Goal: Transaction & Acquisition: Purchase product/service

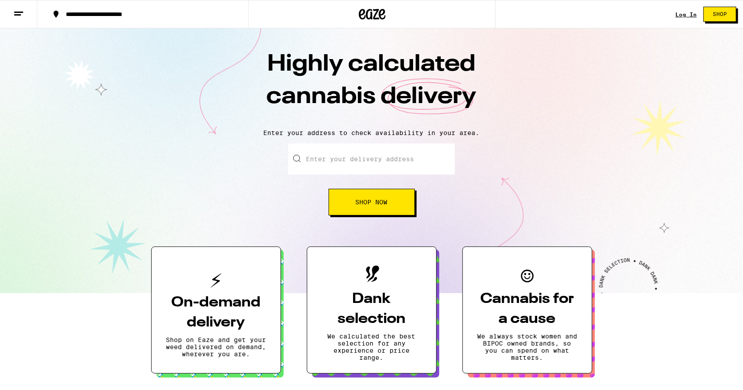
click at [693, 13] on link "Log In" at bounding box center [685, 15] width 21 height 6
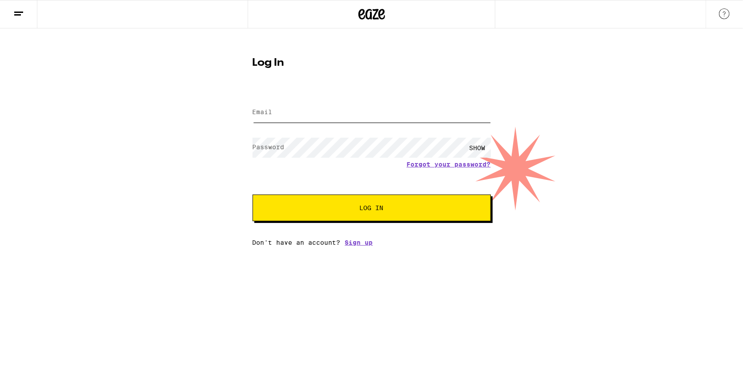
click at [409, 116] on input "Email" at bounding box center [372, 113] width 238 height 20
type input "[EMAIL_ADDRESS][DOMAIN_NAME]"
click at [361, 211] on span "Log In" at bounding box center [372, 208] width 24 height 6
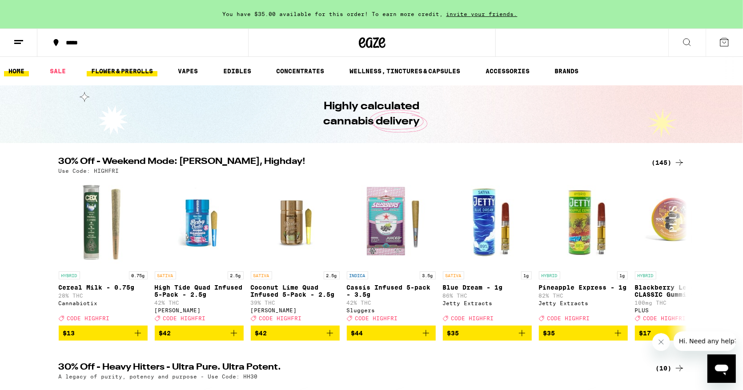
click at [136, 67] on link "FLOWER & PREROLLS" at bounding box center [122, 71] width 71 height 11
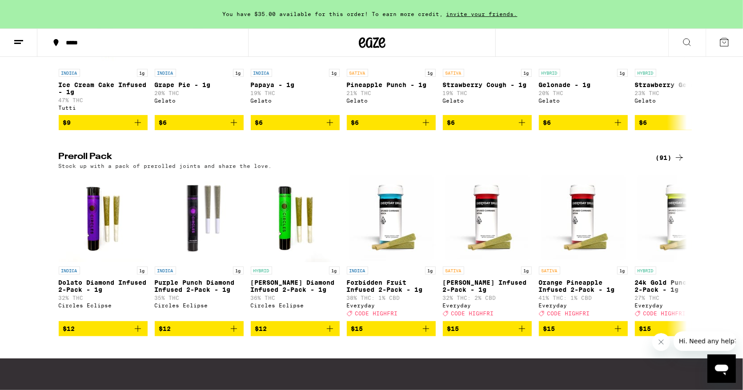
scroll to position [743, 0]
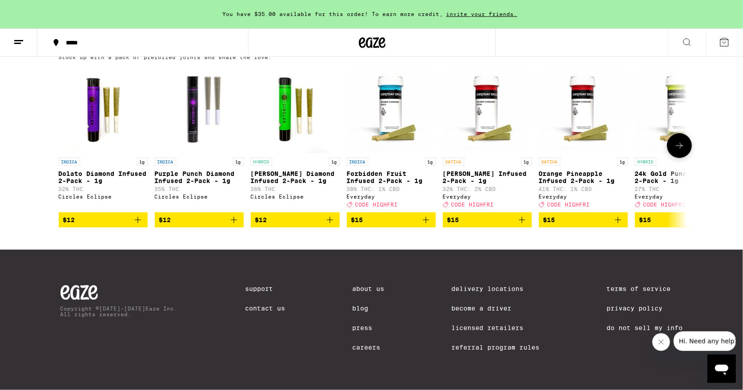
click at [358, 158] on p "INDICA" at bounding box center [357, 162] width 21 height 8
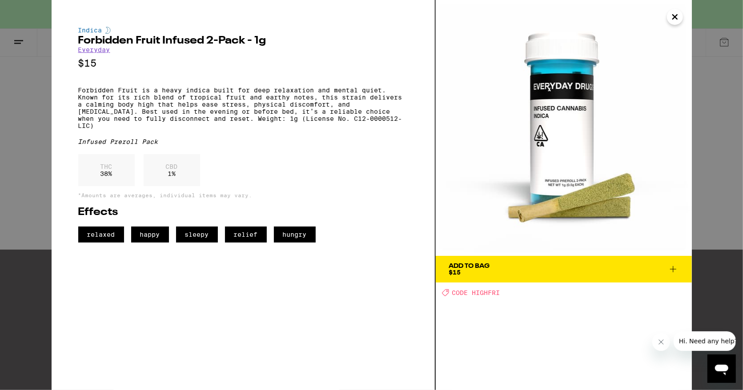
click at [672, 15] on icon "Close" at bounding box center [675, 16] width 11 height 13
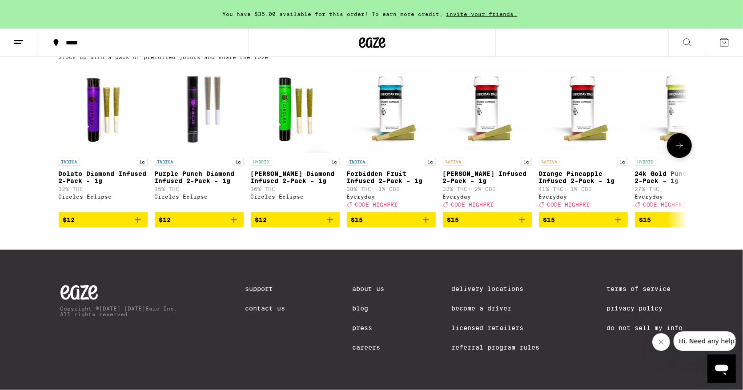
click at [425, 215] on icon "Add to bag" at bounding box center [426, 220] width 11 height 11
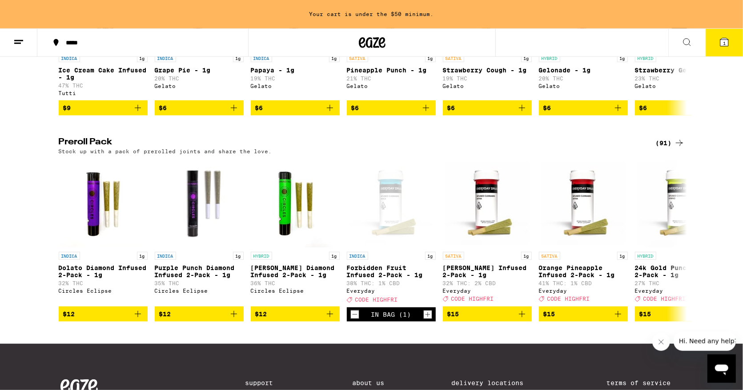
scroll to position [558, 0]
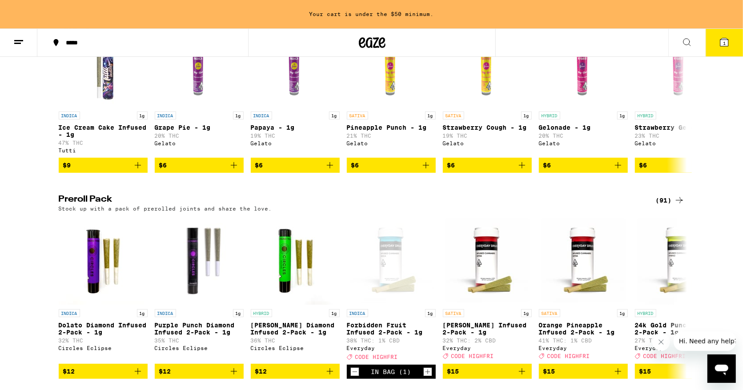
click at [663, 206] on div "(91)" at bounding box center [670, 200] width 29 height 11
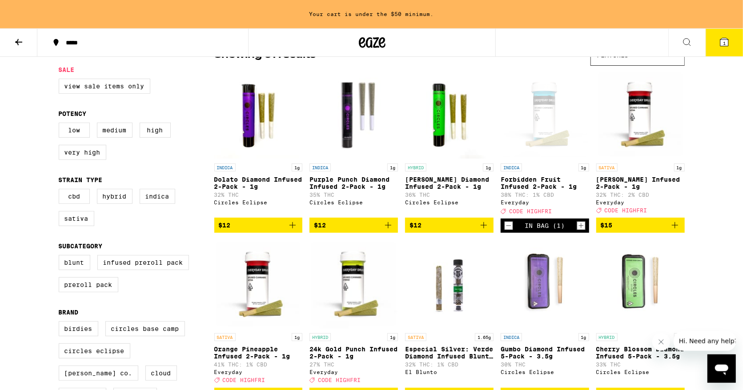
scroll to position [139, 0]
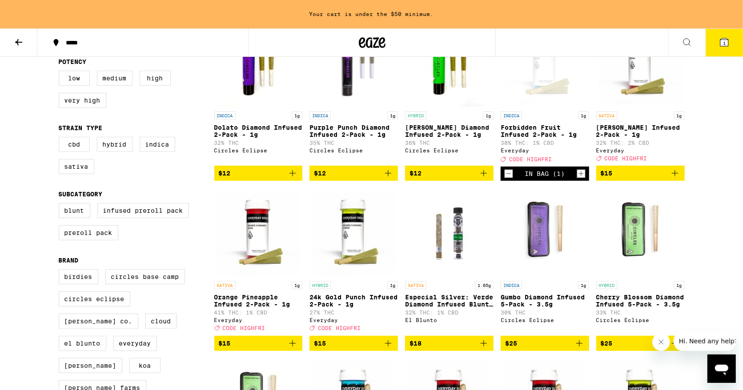
click at [291, 349] on icon "Add to bag" at bounding box center [292, 343] width 11 height 11
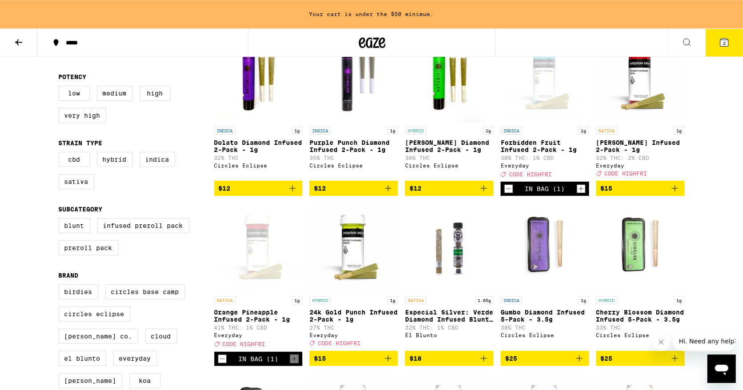
scroll to position [0, 0]
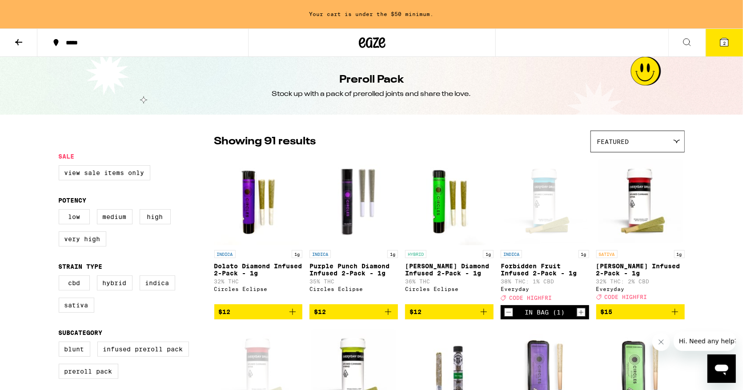
click at [19, 43] on icon at bounding box center [18, 42] width 11 height 11
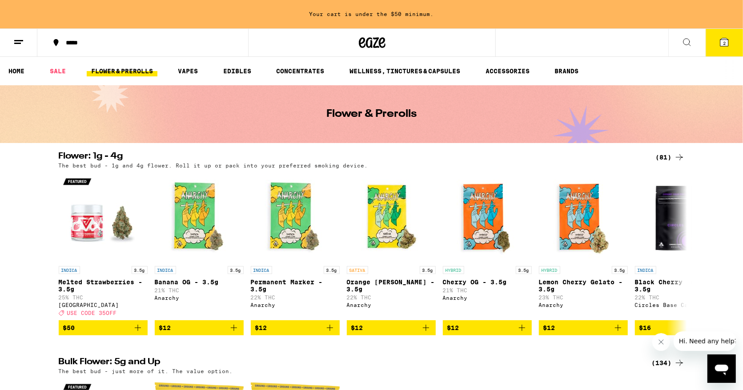
click at [669, 157] on div "(81)" at bounding box center [670, 157] width 29 height 11
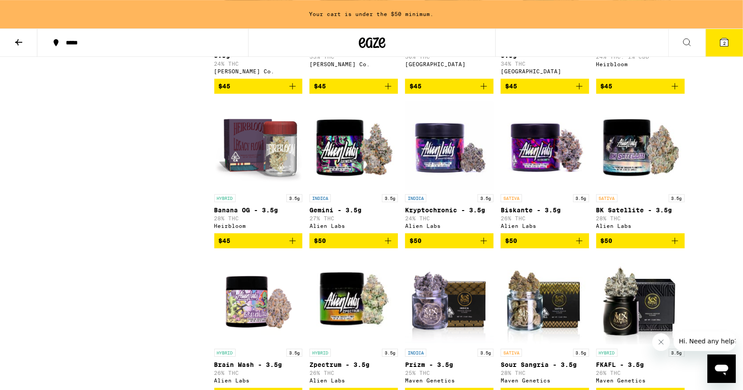
scroll to position [1526, 0]
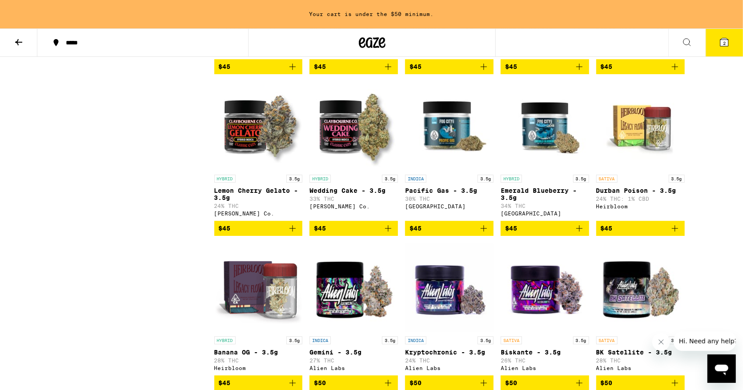
click at [578, 234] on icon "Add to bag" at bounding box center [579, 228] width 11 height 11
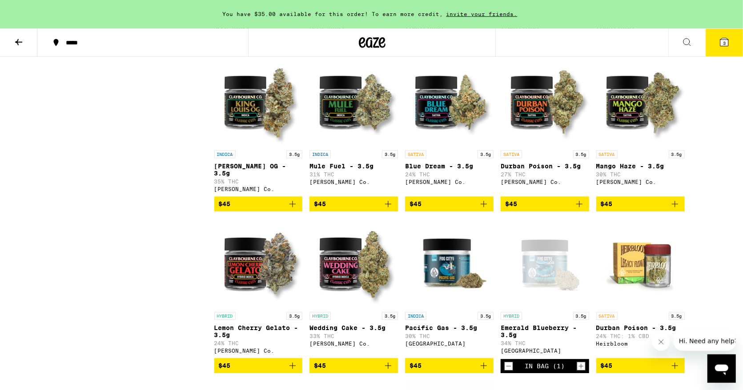
scroll to position [1387, 0]
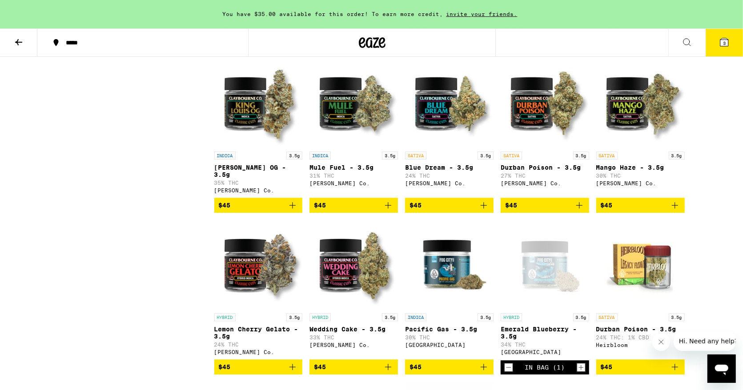
click at [294, 211] on icon "Add to bag" at bounding box center [292, 205] width 11 height 11
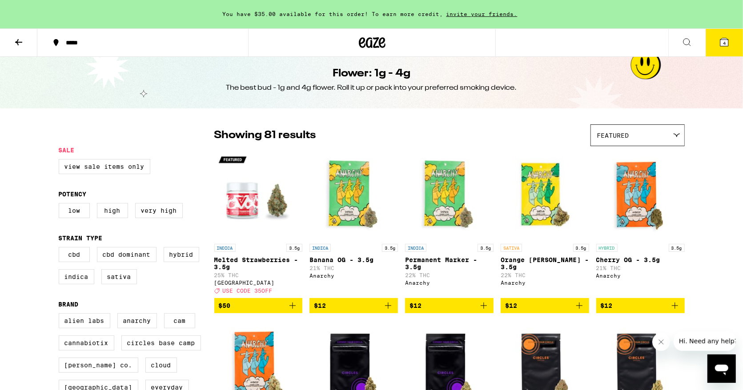
scroll to position [0, 0]
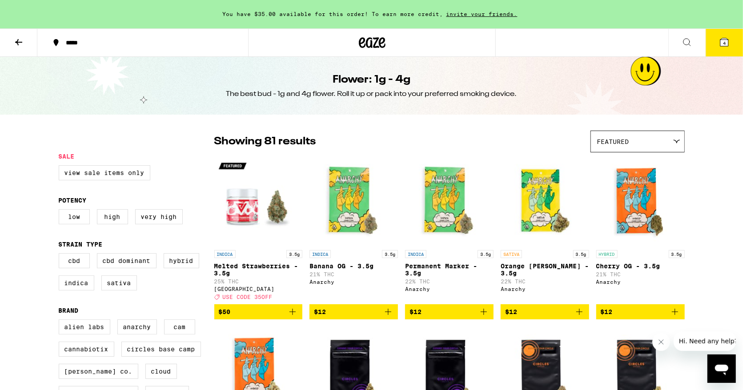
click at [16, 42] on icon at bounding box center [18, 42] width 11 height 11
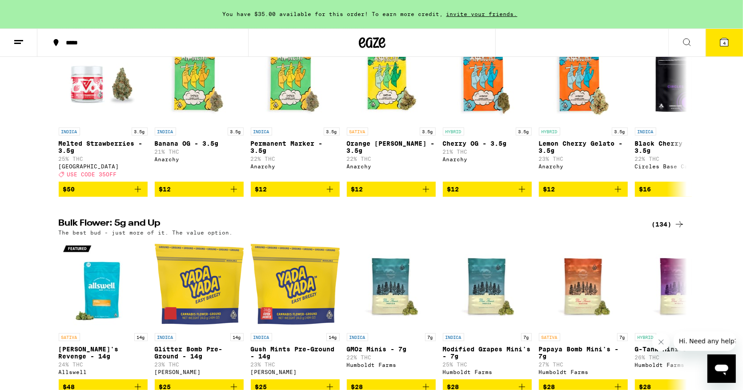
scroll to position [277, 0]
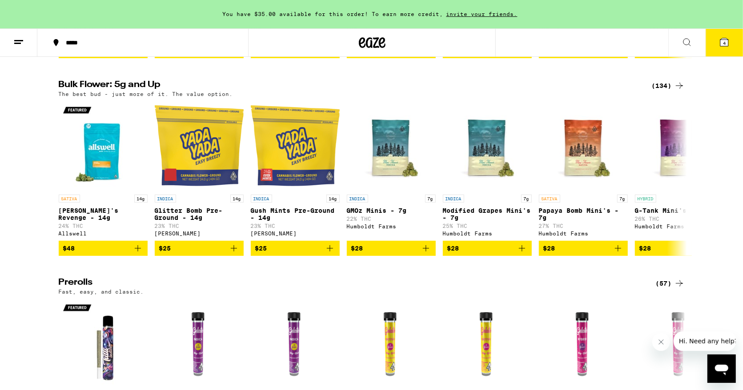
click at [666, 91] on div "(134)" at bounding box center [668, 85] width 33 height 11
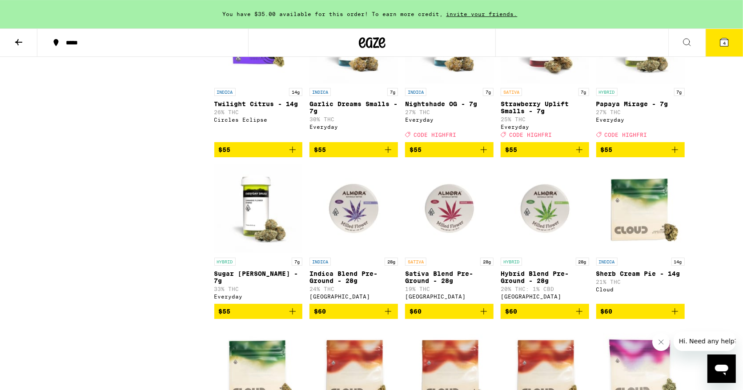
scroll to position [2127, 0]
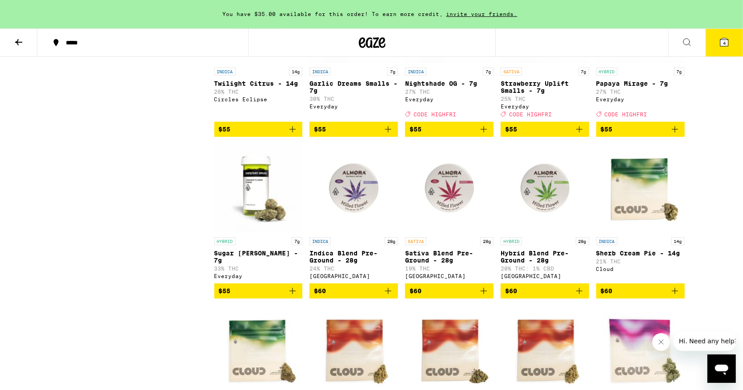
click at [292, 297] on icon "Add to bag" at bounding box center [292, 291] width 11 height 11
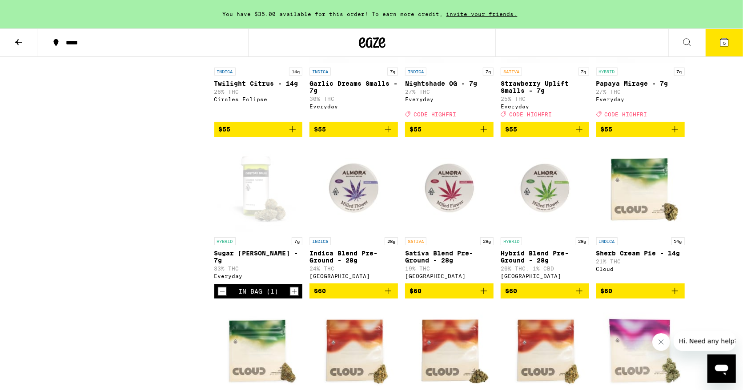
click at [294, 299] on div "In Bag (1)" at bounding box center [258, 292] width 88 height 14
click at [296, 297] on icon "Increment" at bounding box center [294, 291] width 8 height 11
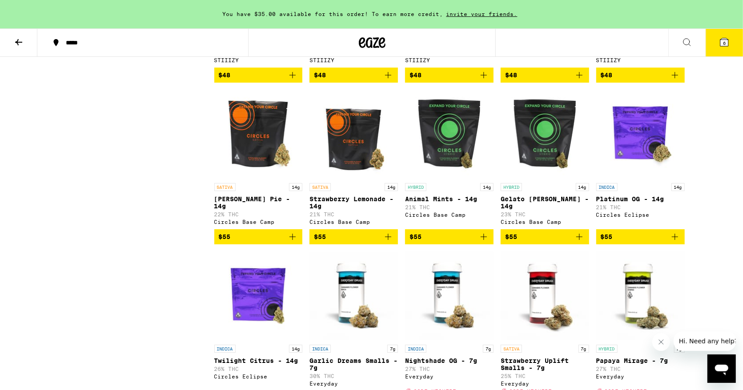
click at [728, 40] on icon at bounding box center [724, 42] width 8 height 8
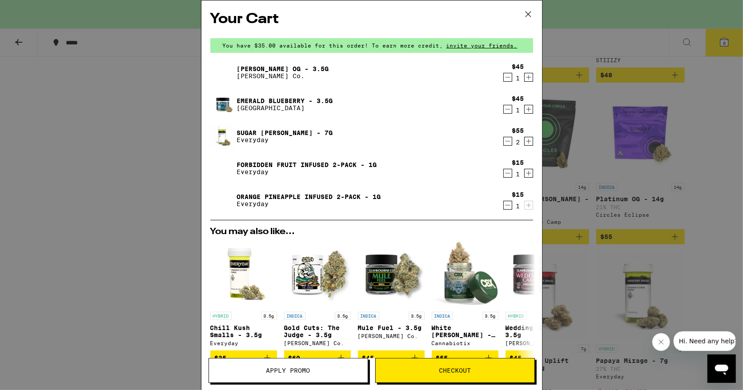
click at [287, 369] on span "Apply Promo" at bounding box center [288, 371] width 44 height 6
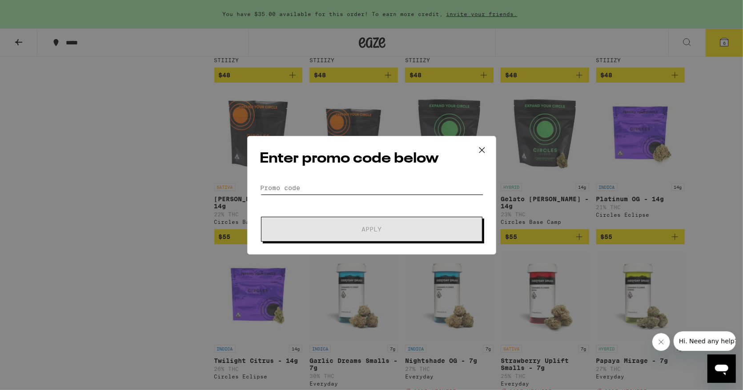
click at [334, 184] on input "Promo Code" at bounding box center [371, 187] width 223 height 13
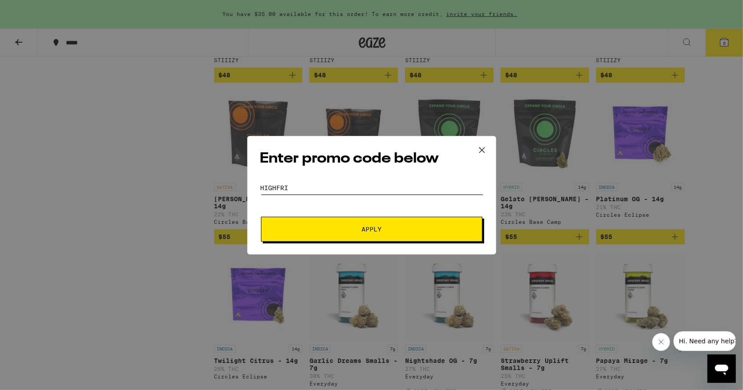
type input "highfri"
click at [393, 225] on button "Apply" at bounding box center [371, 229] width 221 height 25
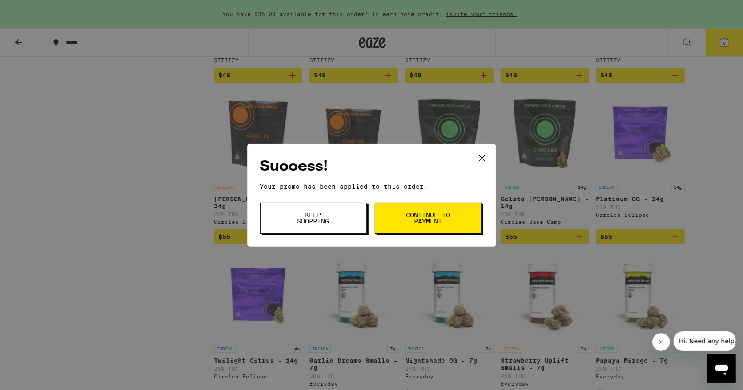
click at [438, 215] on span "Continue to payment" at bounding box center [428, 218] width 45 height 12
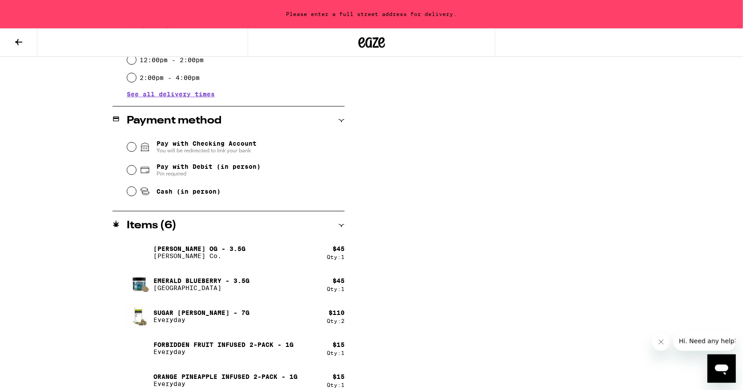
scroll to position [344, 0]
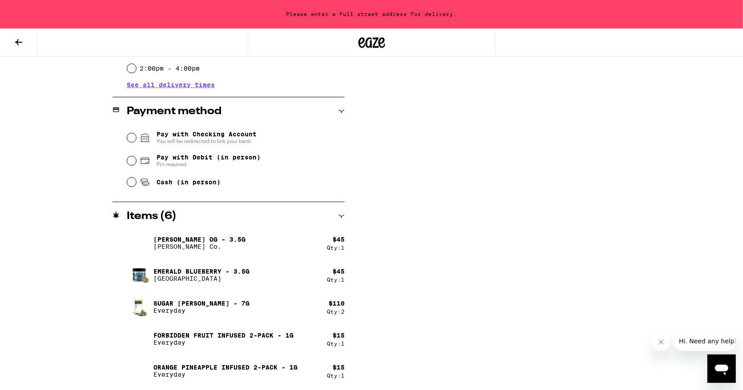
click at [144, 213] on h2 "Items ( 6 )" at bounding box center [152, 216] width 50 height 11
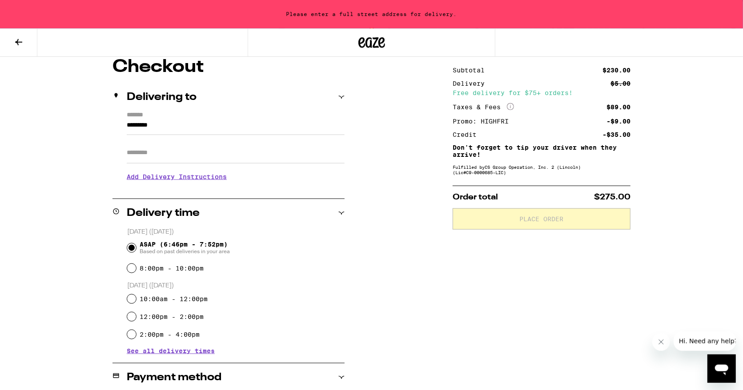
scroll to position [184, 0]
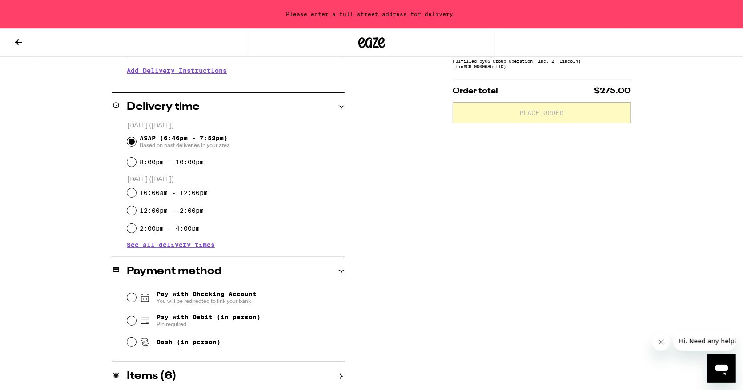
click at [164, 373] on h2 "Items ( 6 )" at bounding box center [152, 376] width 50 height 11
click at [26, 40] on button at bounding box center [18, 43] width 37 height 28
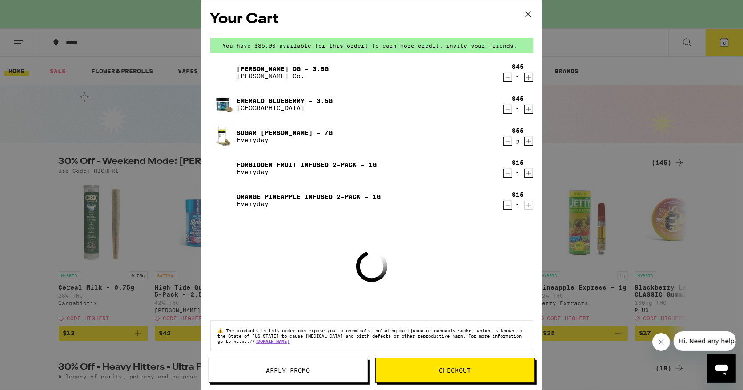
click at [510, 144] on icon "Decrement" at bounding box center [508, 141] width 8 height 11
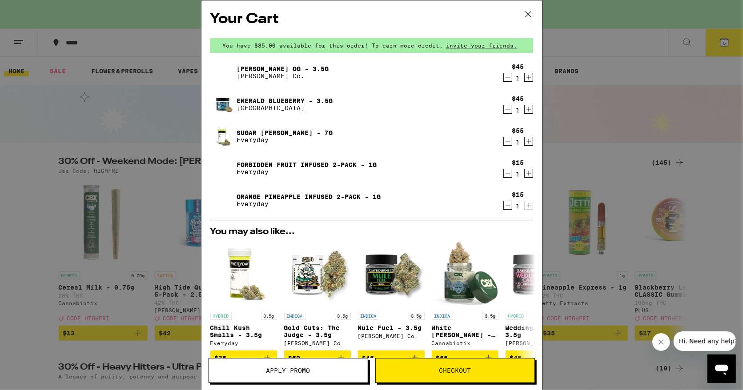
click at [259, 194] on link "Orange Pineapple Infused 2-Pack - 1g" at bounding box center [309, 196] width 144 height 7
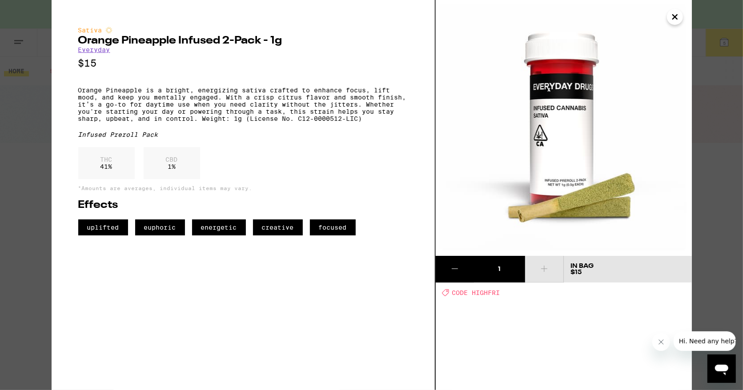
click at [675, 15] on icon "Close" at bounding box center [675, 16] width 11 height 13
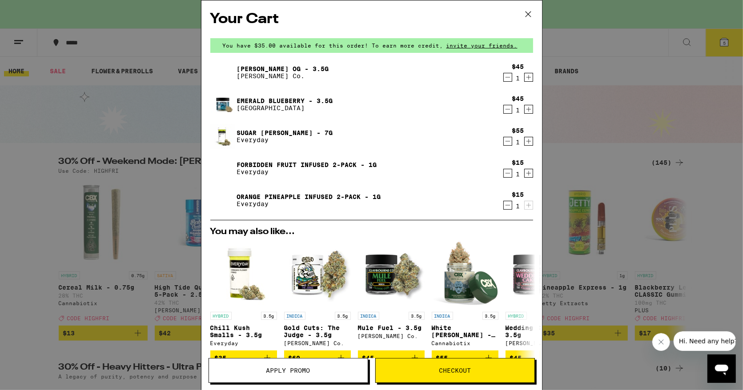
click at [452, 366] on button "Checkout" at bounding box center [455, 370] width 160 height 25
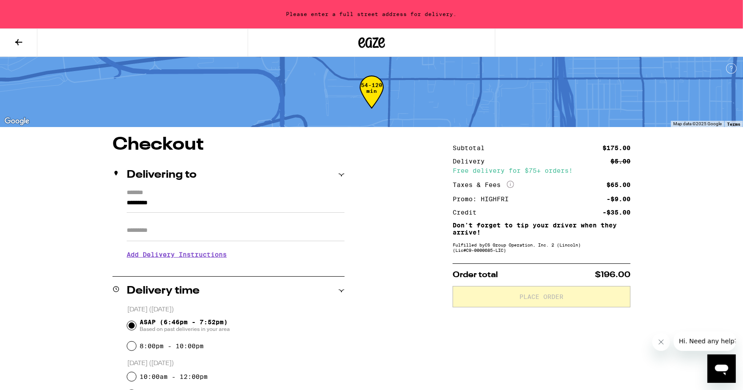
click at [239, 203] on input "*********" at bounding box center [236, 205] width 218 height 15
drag, startPoint x: 160, startPoint y: 201, endPoint x: 95, endPoint y: 201, distance: 65.4
click at [127, 200] on input "**********" at bounding box center [236, 205] width 218 height 15
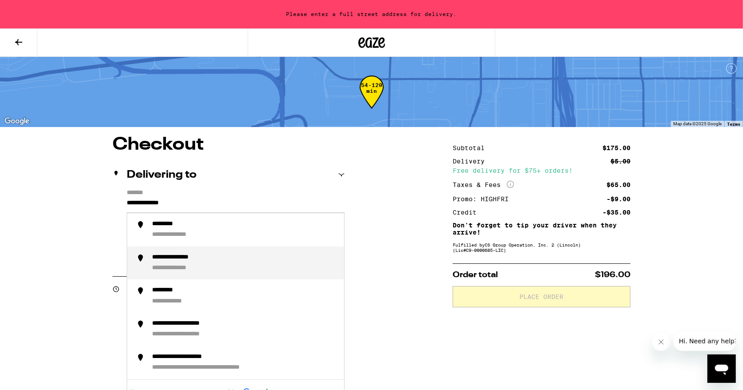
click at [204, 260] on div "**********" at bounding box center [184, 258] width 64 height 8
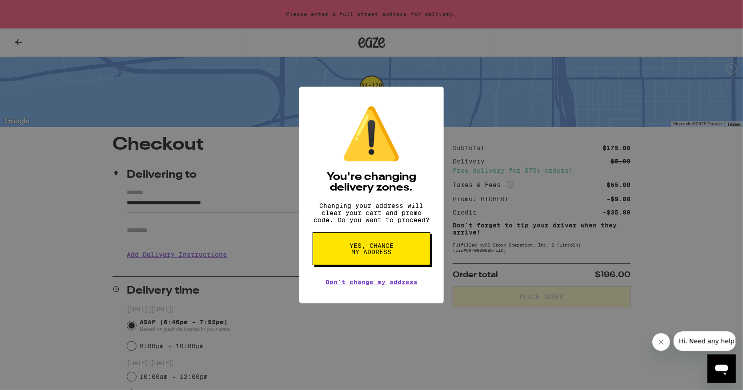
click at [372, 286] on link "Don't change my address" at bounding box center [371, 282] width 92 height 7
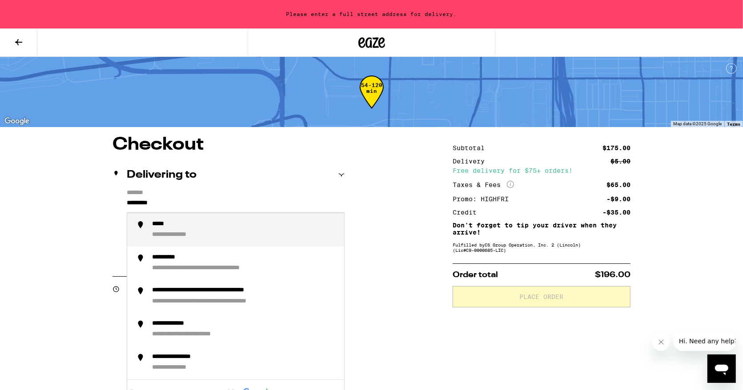
click at [184, 201] on input "*********" at bounding box center [236, 205] width 218 height 15
drag, startPoint x: 185, startPoint y: 201, endPoint x: -12, endPoint y: 217, distance: 198.1
click at [127, 213] on input "*********" at bounding box center [236, 205] width 218 height 15
click at [177, 224] on div "**********" at bounding box center [180, 225] width 56 height 8
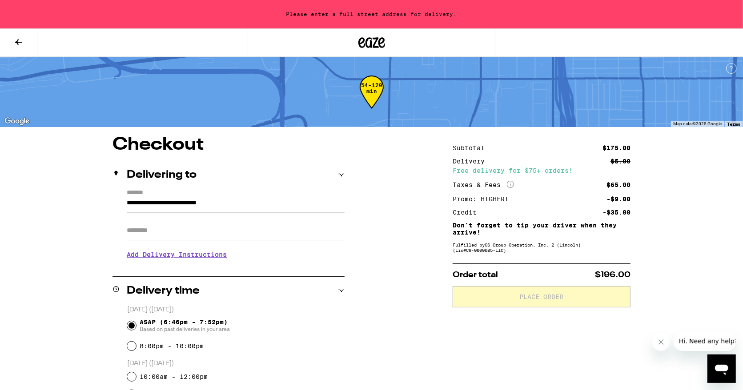
type input "**********"
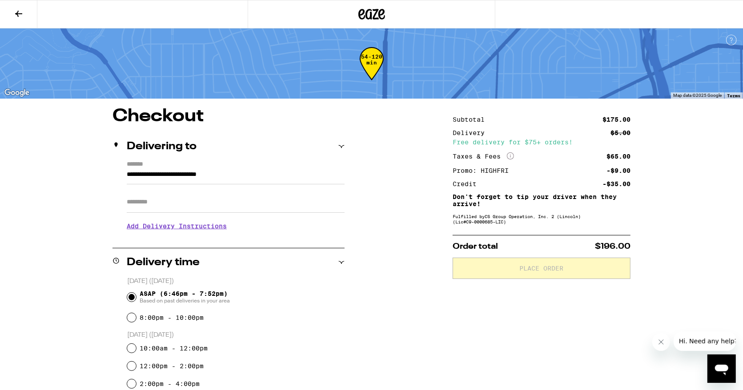
click at [219, 203] on input "Apt/Suite" at bounding box center [236, 202] width 218 height 21
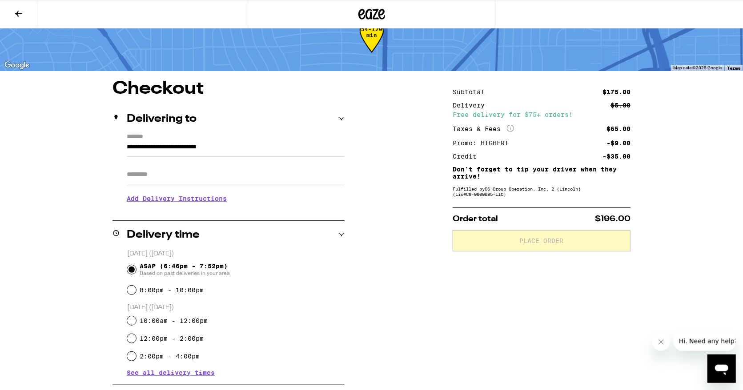
scroll to position [46, 0]
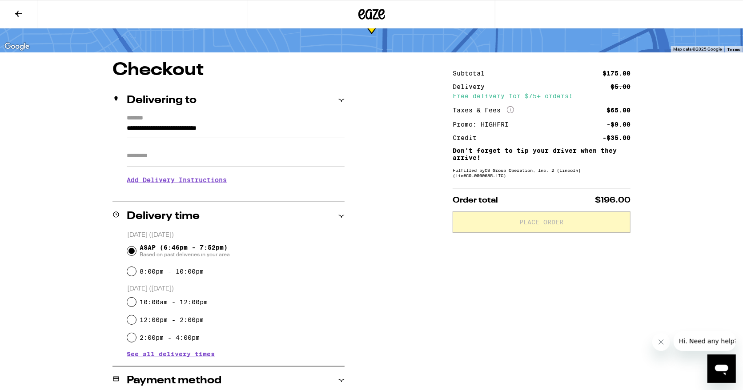
click at [213, 159] on input "Apt/Suite" at bounding box center [236, 155] width 218 height 21
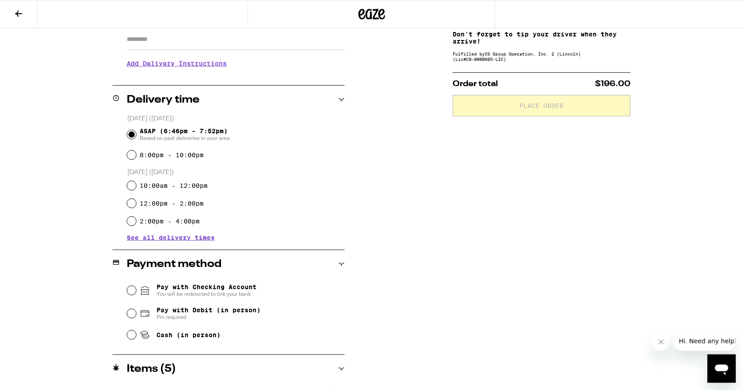
scroll to position [185, 0]
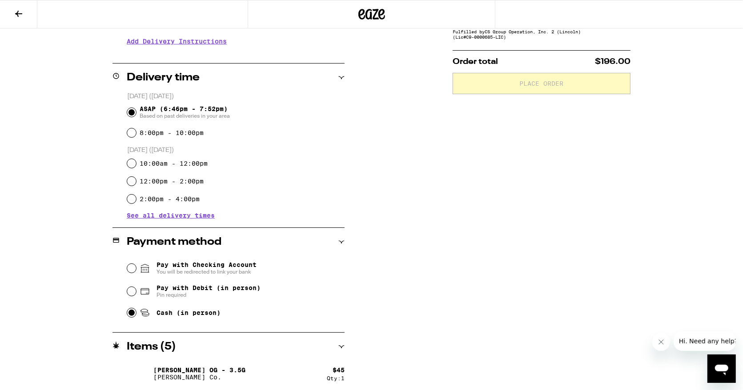
click at [129, 314] on input "Cash (in person)" at bounding box center [131, 313] width 9 height 9
radio input "true"
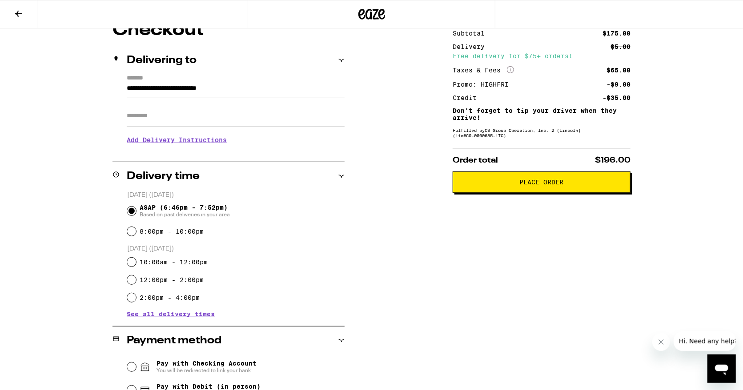
scroll to position [84, 0]
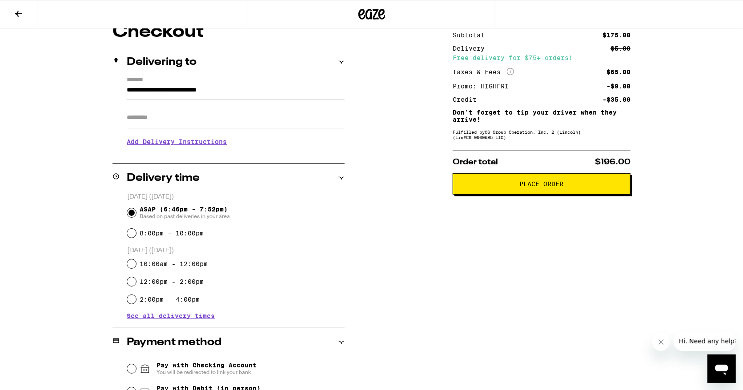
click at [554, 187] on span "Place Order" at bounding box center [542, 184] width 44 height 6
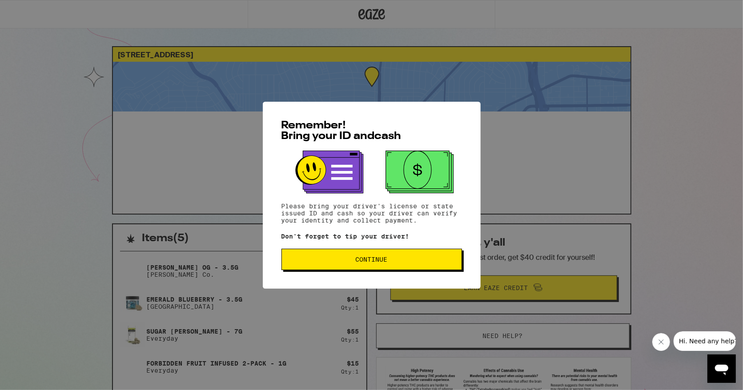
click at [370, 260] on span "Continue" at bounding box center [372, 260] width 32 height 6
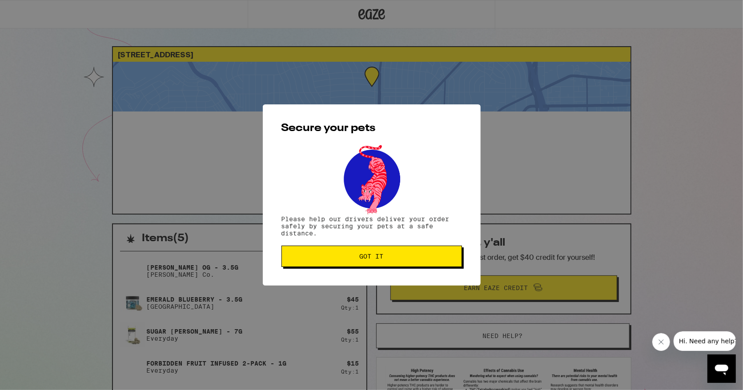
click at [380, 257] on span "Got it" at bounding box center [372, 256] width 24 height 6
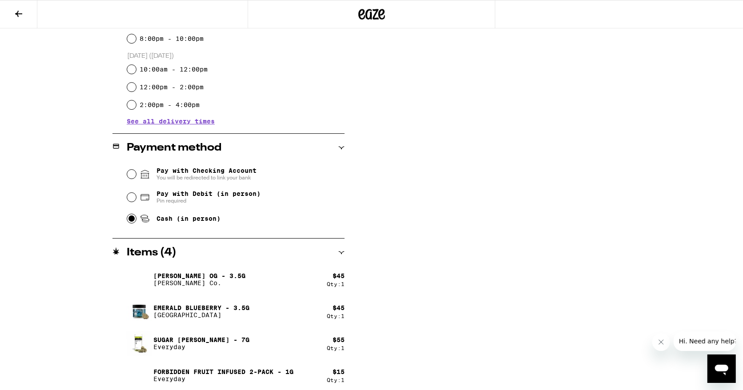
scroll to position [284, 0]
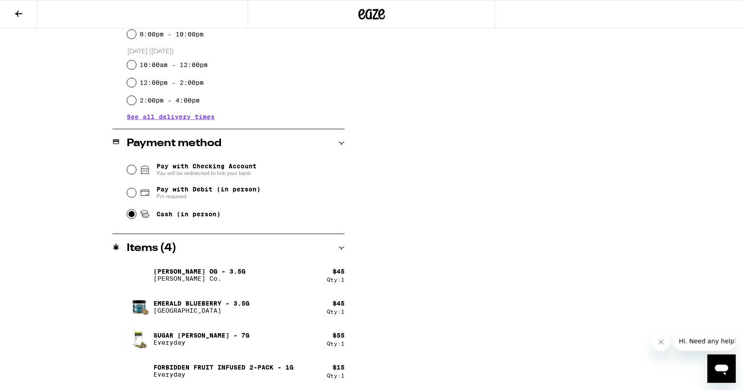
click at [158, 246] on h2 "Items ( 4 )" at bounding box center [152, 248] width 50 height 11
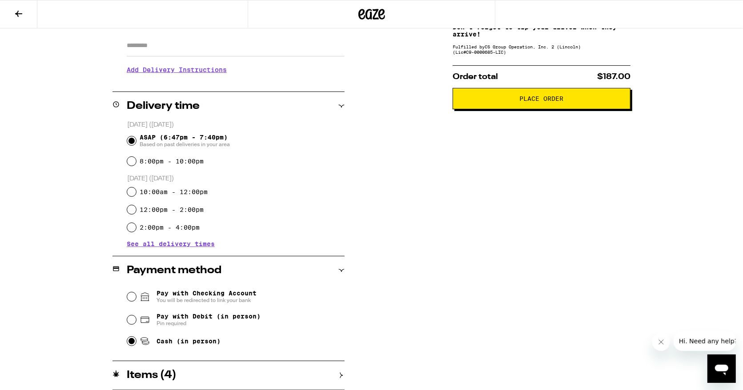
scroll to position [156, 0]
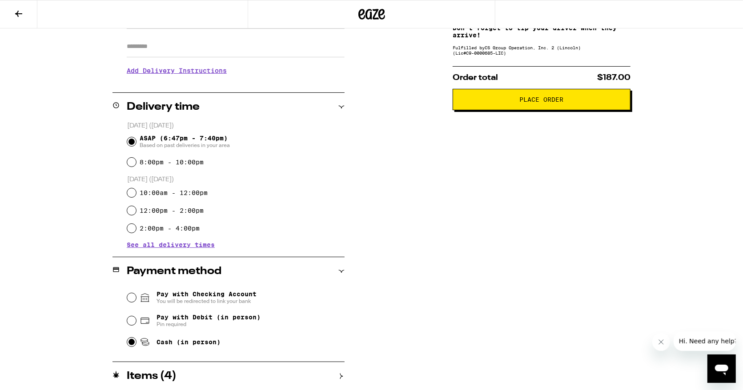
click at [18, 12] on icon at bounding box center [18, 13] width 11 height 11
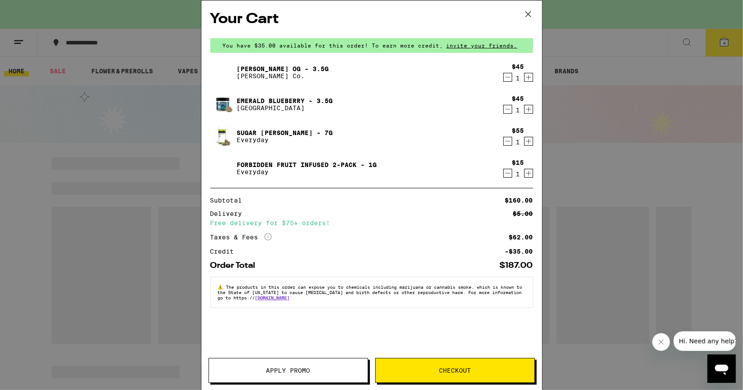
click at [292, 371] on span "Apply Promo" at bounding box center [288, 371] width 44 height 6
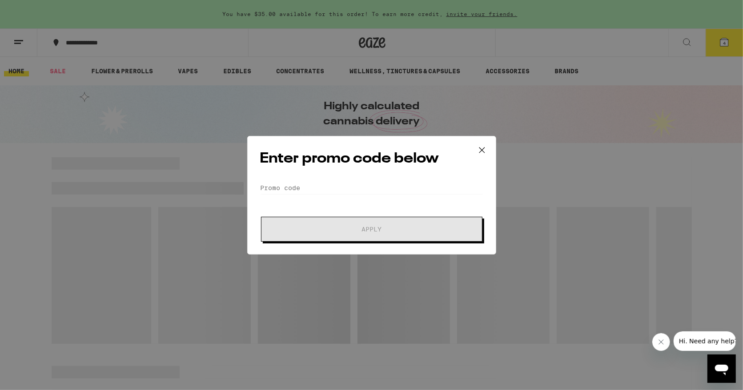
click at [332, 201] on form "Promo Code Apply" at bounding box center [371, 211] width 223 height 60
click at [305, 185] on input "Promo Code" at bounding box center [371, 187] width 223 height 13
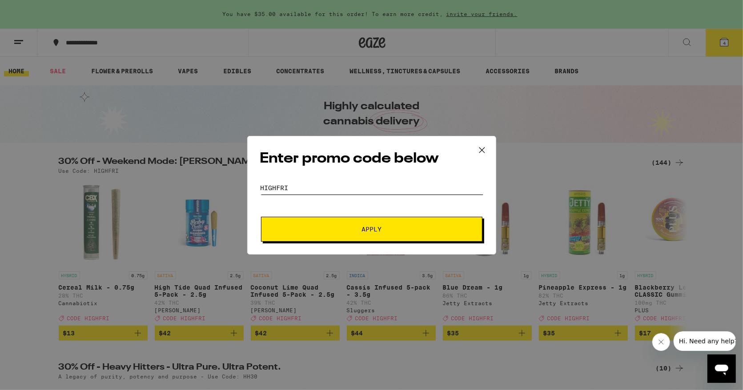
type input "highfri"
click at [321, 227] on span "Apply" at bounding box center [372, 229] width 160 height 6
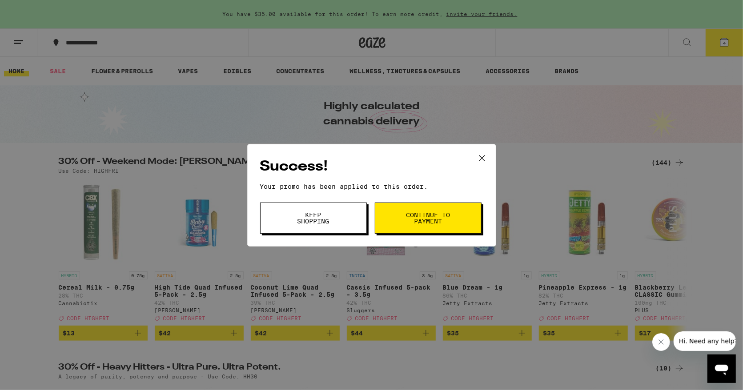
click at [434, 212] on span "Continue to payment" at bounding box center [428, 218] width 45 height 12
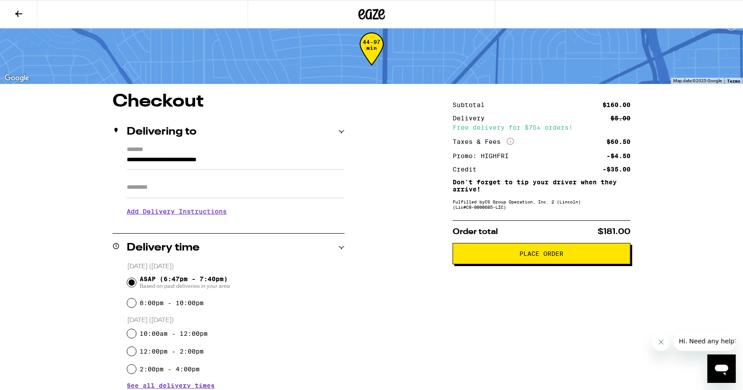
scroll to position [46, 0]
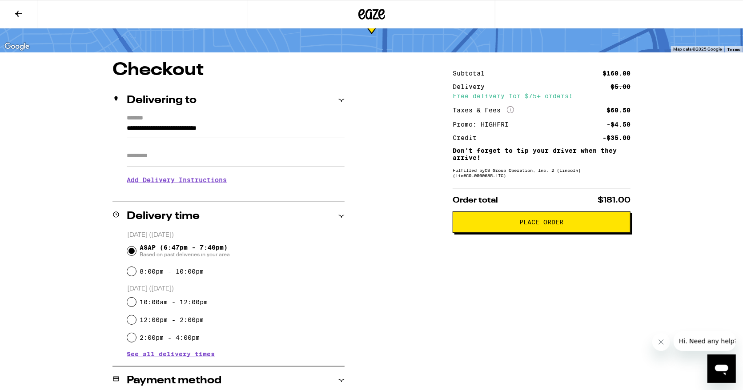
click at [551, 225] on span "Place Order" at bounding box center [542, 222] width 44 height 6
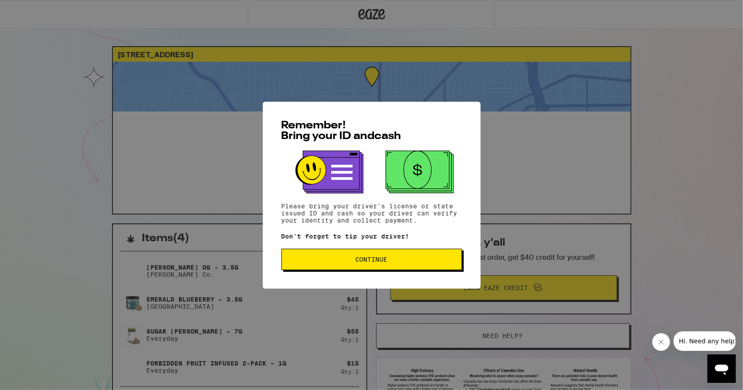
click at [371, 261] on span "Continue" at bounding box center [372, 260] width 32 height 6
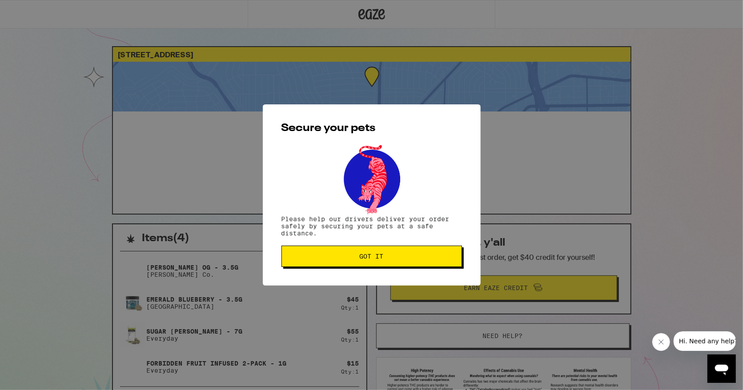
click at [372, 260] on span "Got it" at bounding box center [372, 256] width 24 height 6
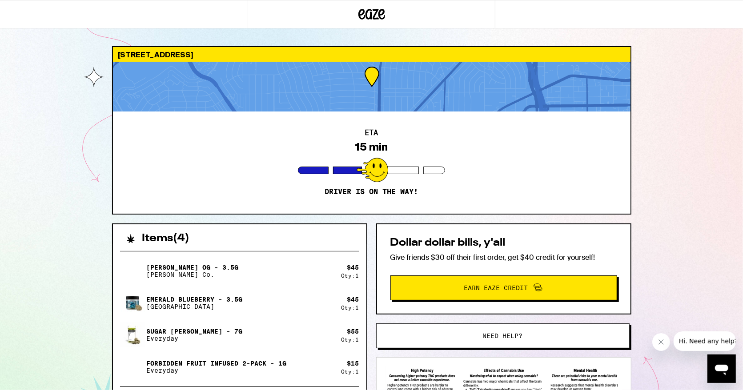
click at [589, 151] on div "ETA 15 min Driver is on the way!" at bounding box center [372, 163] width 518 height 102
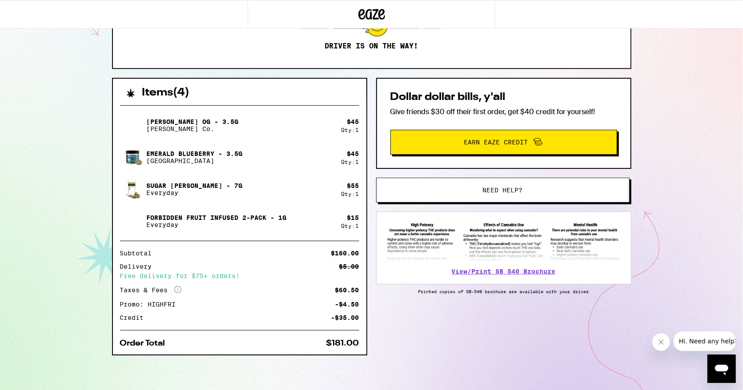
scroll to position [146, 0]
